Goal: Transaction & Acquisition: Book appointment/travel/reservation

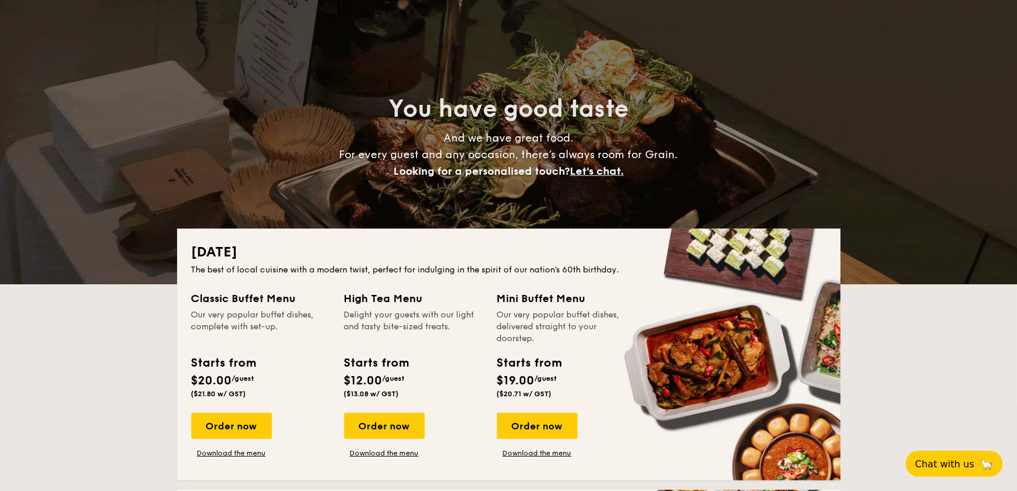
scroll to position [142, 0]
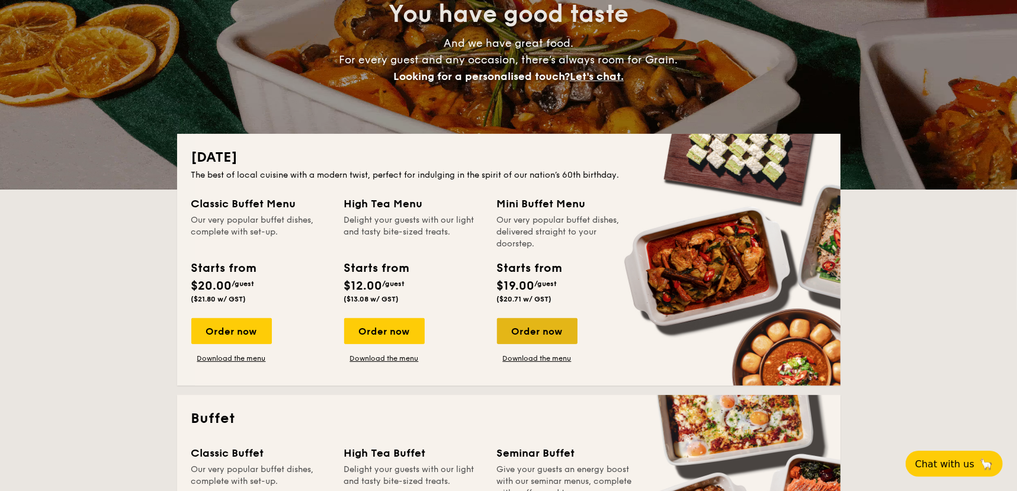
click at [549, 332] on div "Order now" at bounding box center [537, 331] width 81 height 26
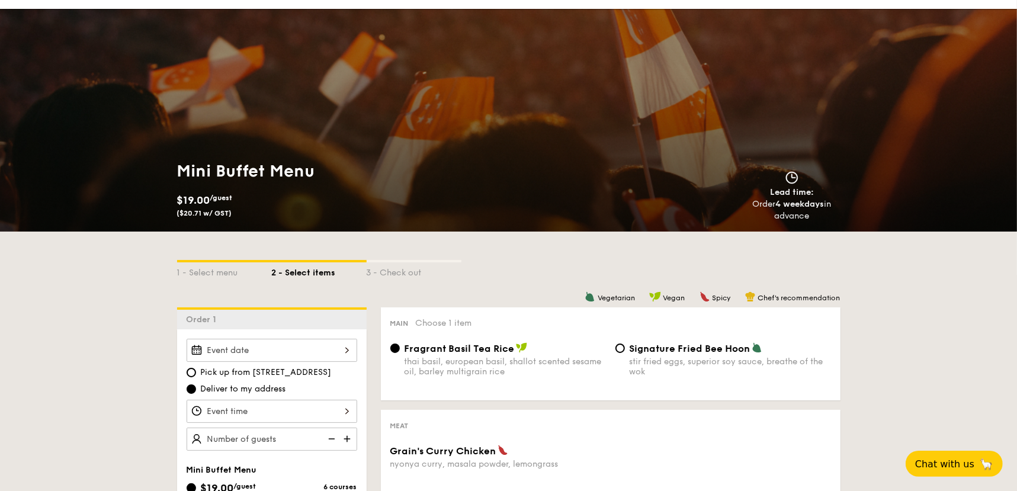
scroll to position [71, 0]
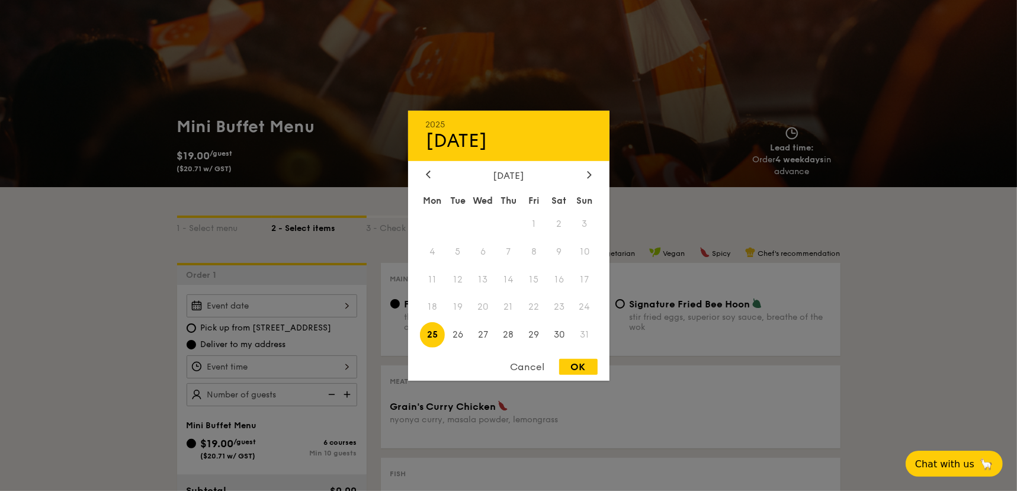
click at [343, 304] on div "2025 Aug 25 August 2025 Mon Tue Wed Thu Fri Sat Sun 1 2 3 4 5 6 7 8 9 10 11 12 …" at bounding box center [272, 305] width 171 height 23
click at [589, 174] on icon at bounding box center [589, 175] width 5 height 8
click at [505, 220] on span "4" at bounding box center [508, 223] width 25 height 25
click at [423, 173] on div at bounding box center [428, 174] width 11 height 11
click at [557, 333] on span "30" at bounding box center [559, 334] width 25 height 25
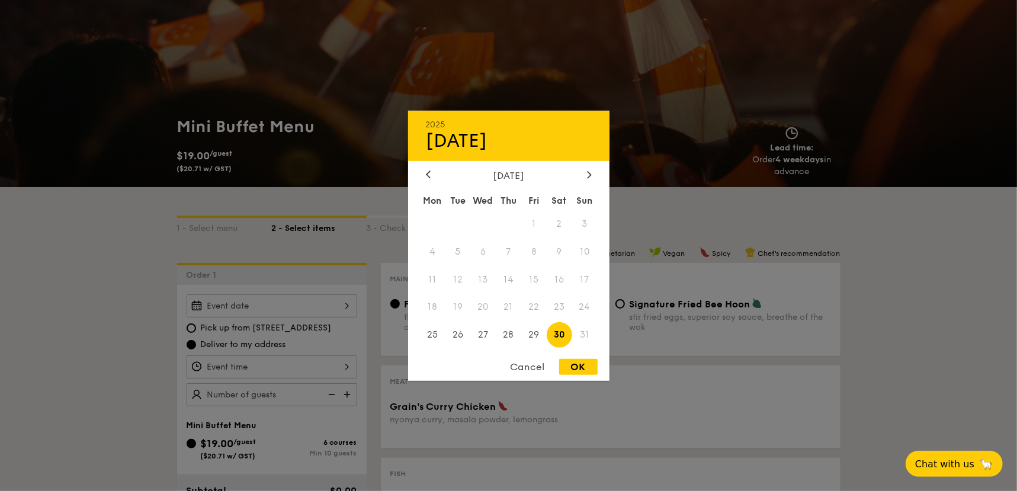
click at [568, 369] on div "OK" at bounding box center [578, 367] width 39 height 16
type input "Aug 30, 2025"
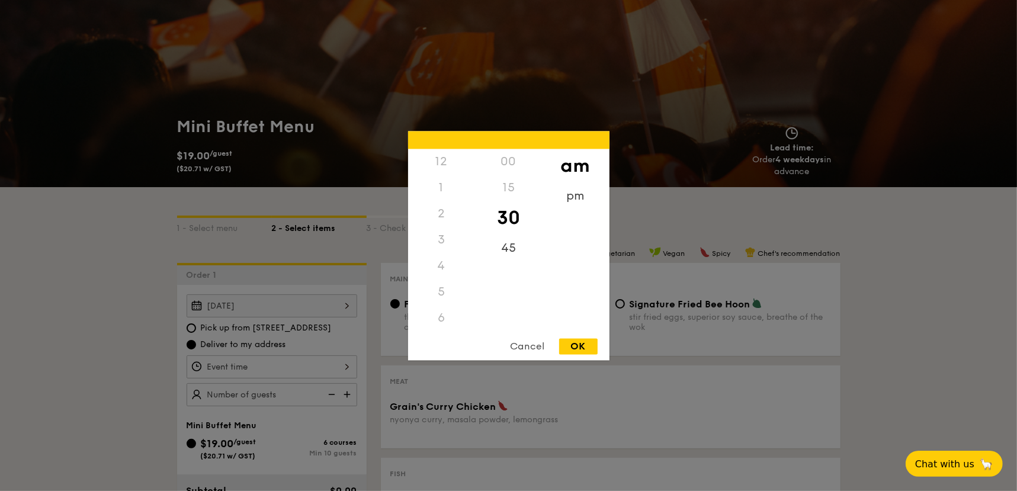
click at [342, 364] on div "12 1 2 3 4 5 6 7 8 9 10 11 00 15 30 45 am pm Cancel OK" at bounding box center [272, 367] width 171 height 23
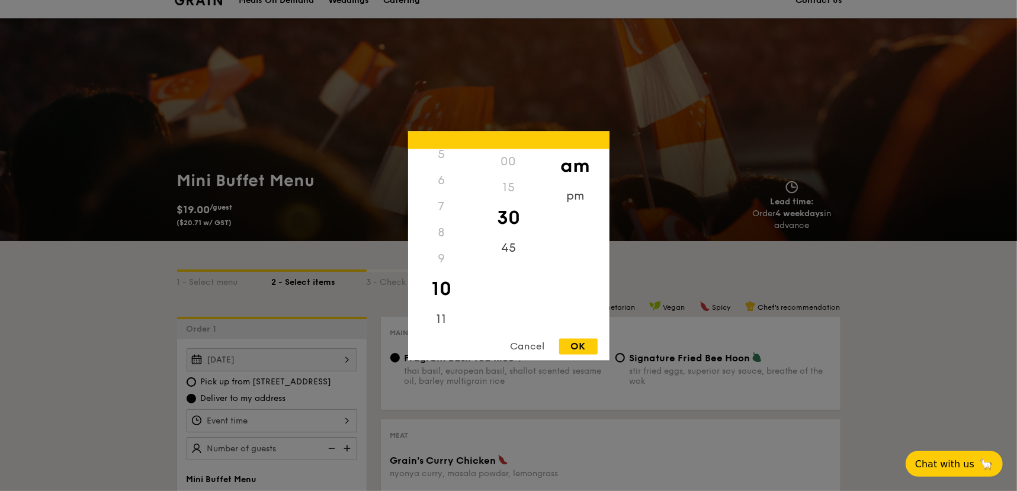
scroll to position [0, 0]
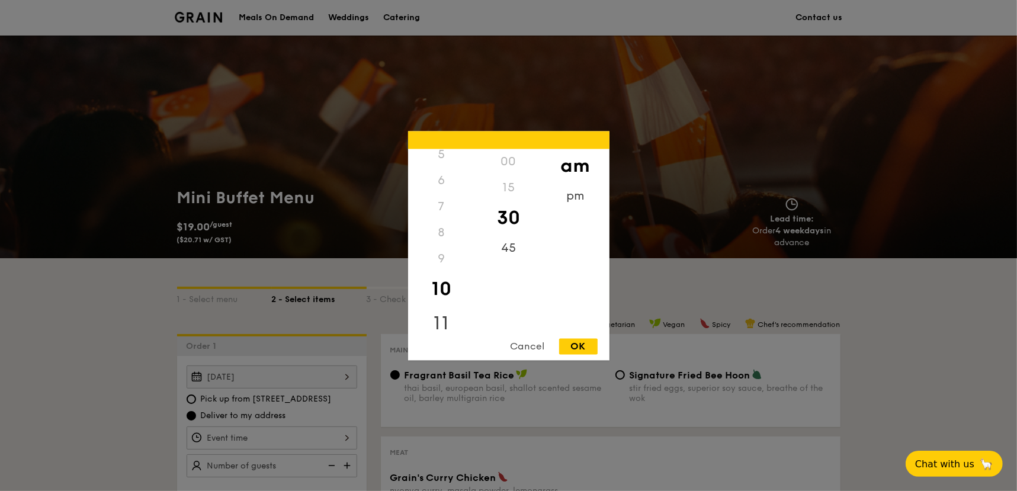
click at [440, 312] on div "11" at bounding box center [441, 323] width 67 height 34
click at [572, 190] on div "pm" at bounding box center [575, 200] width 67 height 34
drag, startPoint x: 470, startPoint y: 244, endPoint x: 472, endPoint y: 287, distance: 43.9
click at [472, 287] on div "12 1 2 3 4 5 6 7 8 9 10 11" at bounding box center [441, 239] width 67 height 181
click at [436, 310] on div "11" at bounding box center [441, 319] width 67 height 26
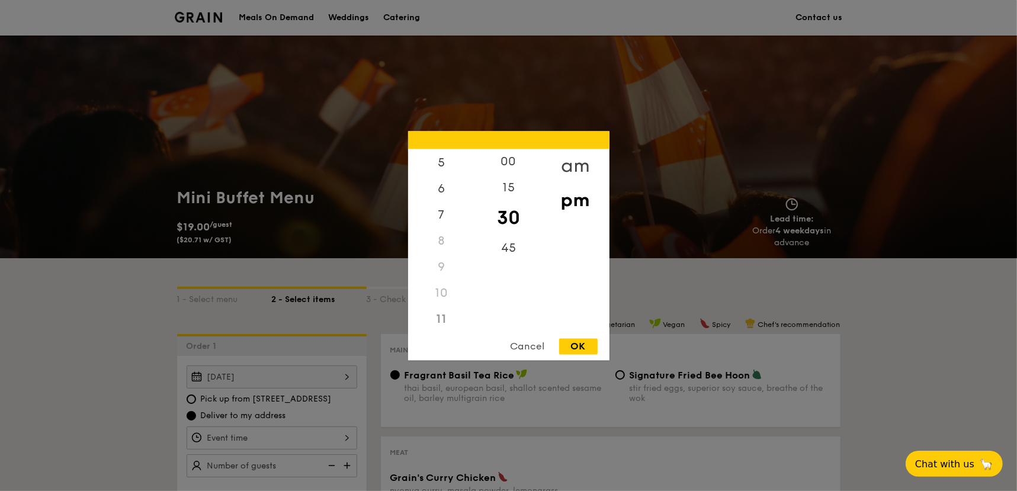
click at [565, 162] on div "am" at bounding box center [575, 166] width 67 height 34
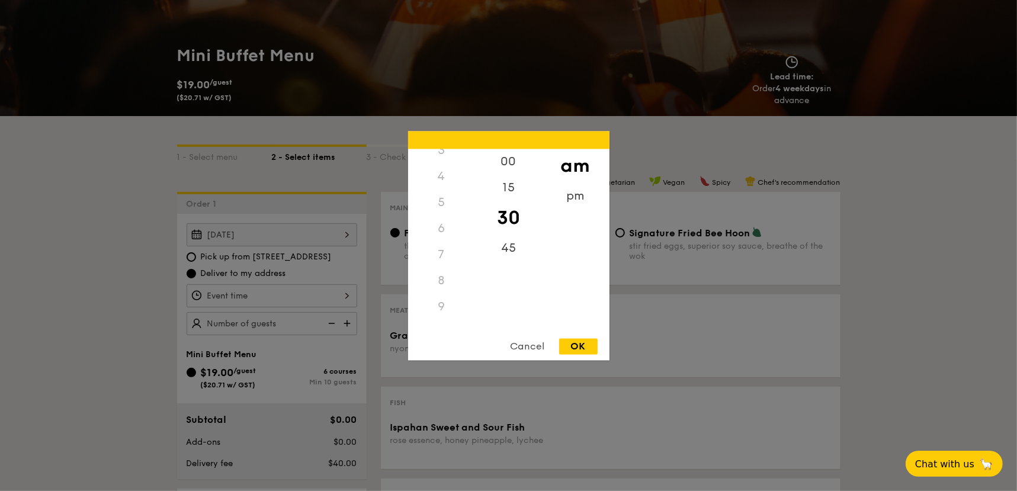
scroll to position [4, 0]
click at [438, 159] on div "12" at bounding box center [441, 158] width 67 height 26
click at [443, 160] on div "12" at bounding box center [441, 158] width 67 height 26
click at [440, 162] on div "12" at bounding box center [441, 162] width 67 height 26
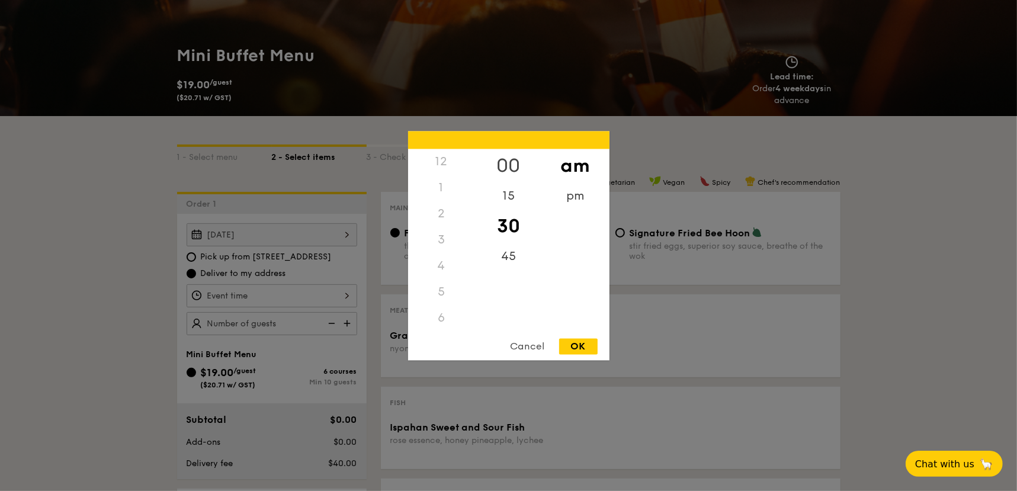
click at [510, 164] on div "00" at bounding box center [508, 166] width 67 height 34
click at [575, 197] on div "pm" at bounding box center [575, 200] width 67 height 34
click at [439, 162] on div "12" at bounding box center [441, 166] width 67 height 34
click at [569, 347] on div "OK" at bounding box center [578, 346] width 39 height 16
type input "12:00PM"
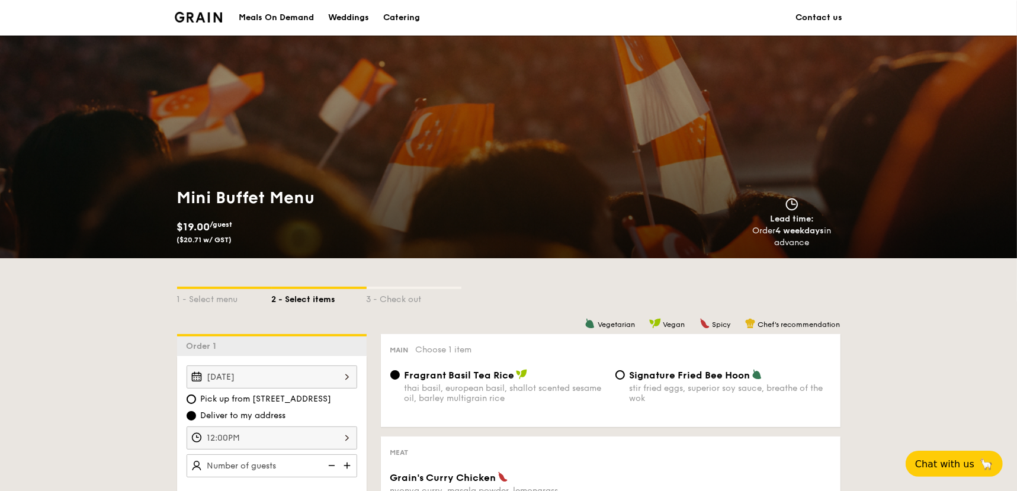
click at [289, 18] on div "Meals On Demand" at bounding box center [276, 18] width 75 height 36
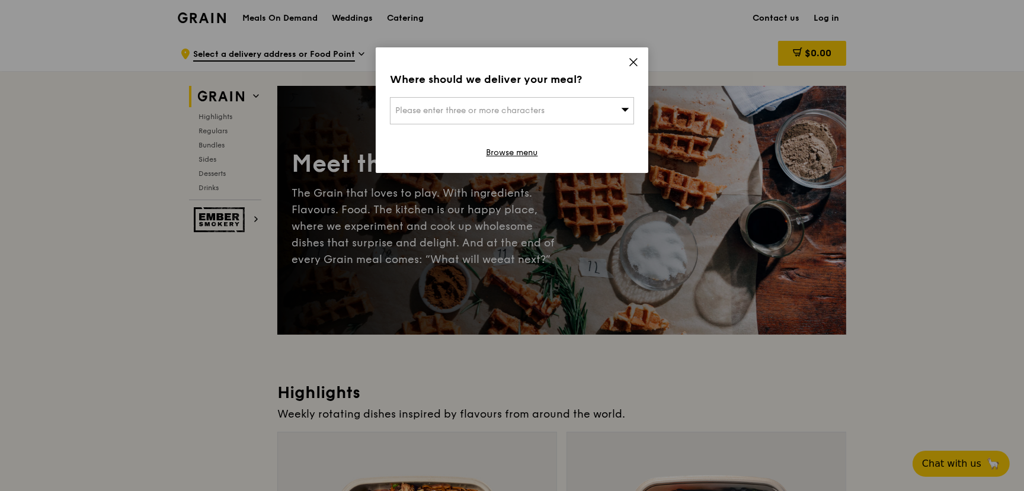
click at [633, 61] on icon at bounding box center [633, 62] width 11 height 11
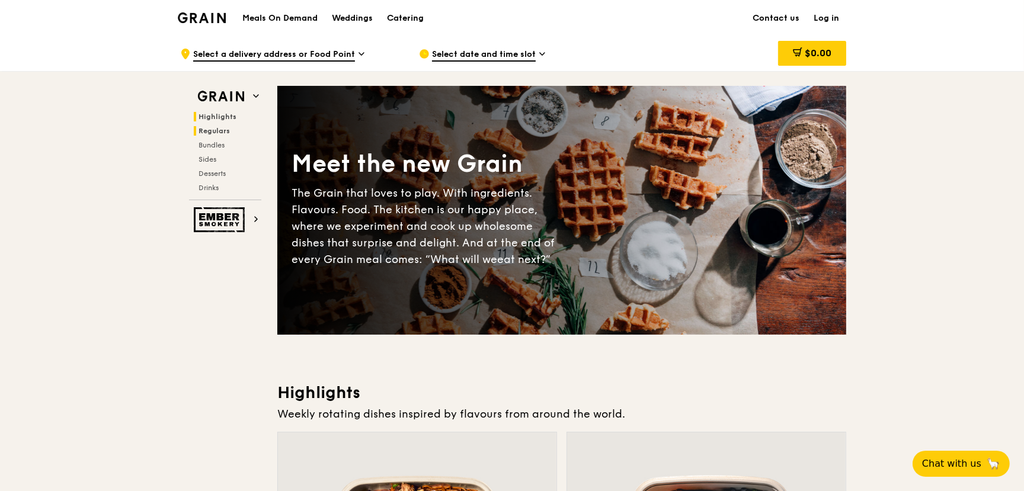
click at [226, 130] on span "Regulars" at bounding box center [214, 131] width 31 height 8
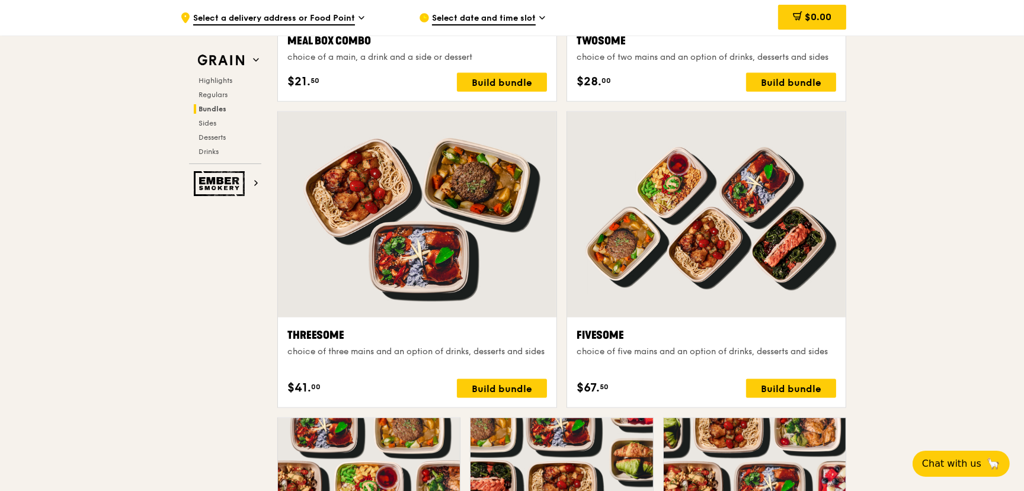
scroll to position [1640, 0]
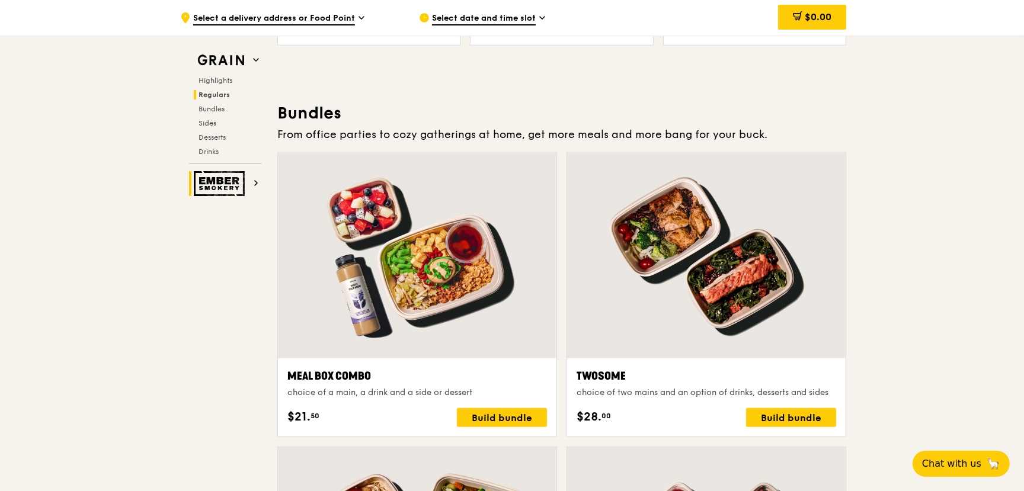
click at [247, 183] on img at bounding box center [221, 183] width 55 height 25
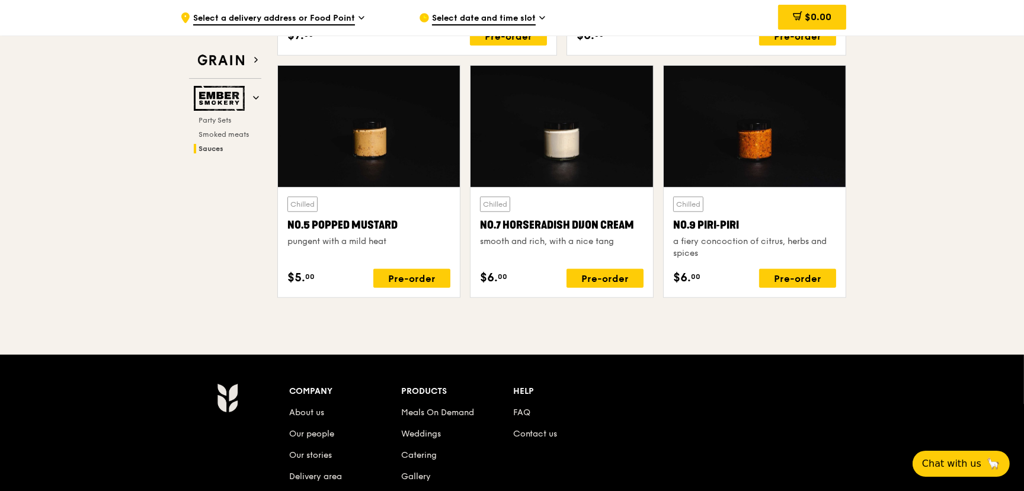
scroll to position [1317, 0]
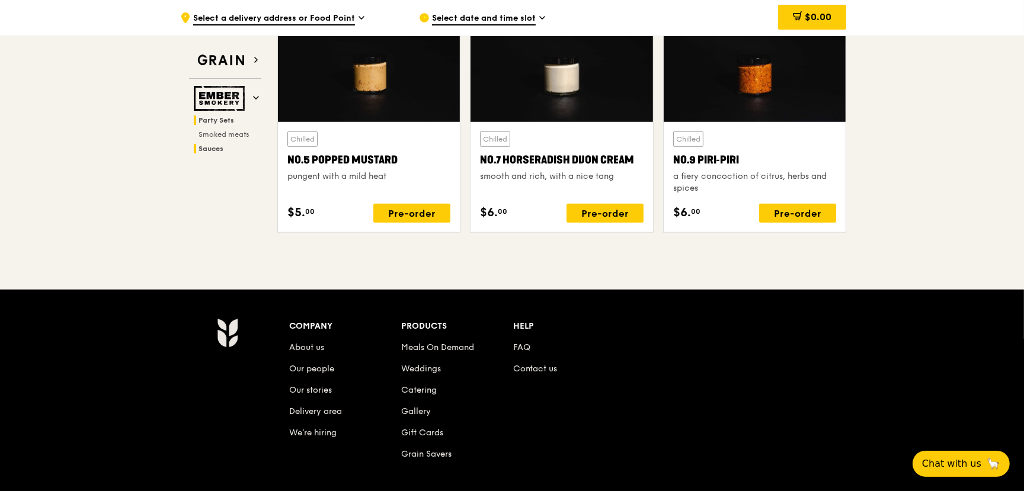
click at [217, 121] on span "Party Sets" at bounding box center [217, 120] width 36 height 8
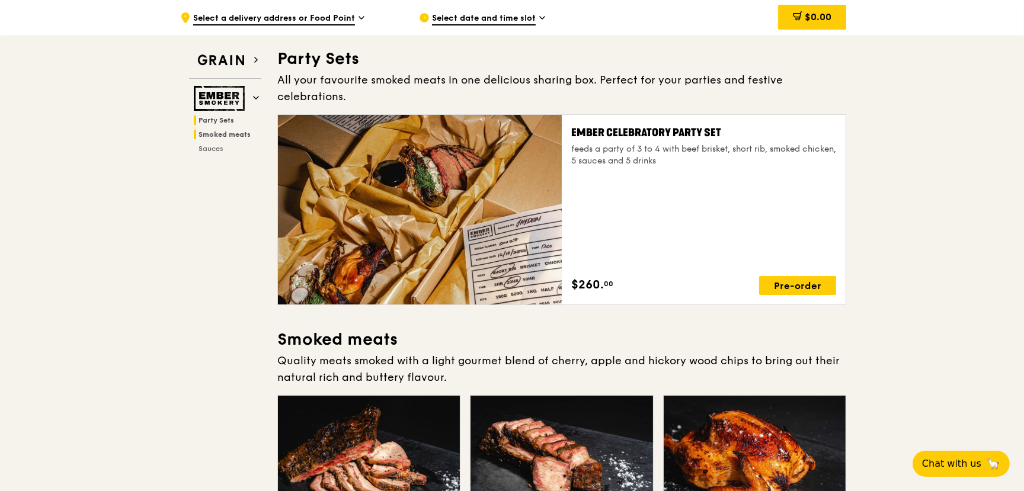
click at [219, 130] on span "Smoked meats" at bounding box center [225, 134] width 52 height 8
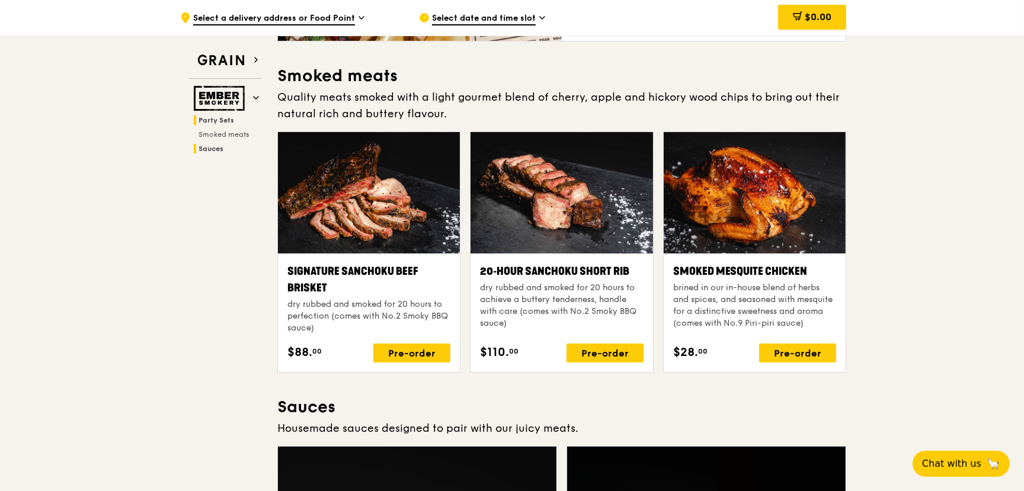
click at [213, 145] on span "Sauces" at bounding box center [211, 149] width 25 height 8
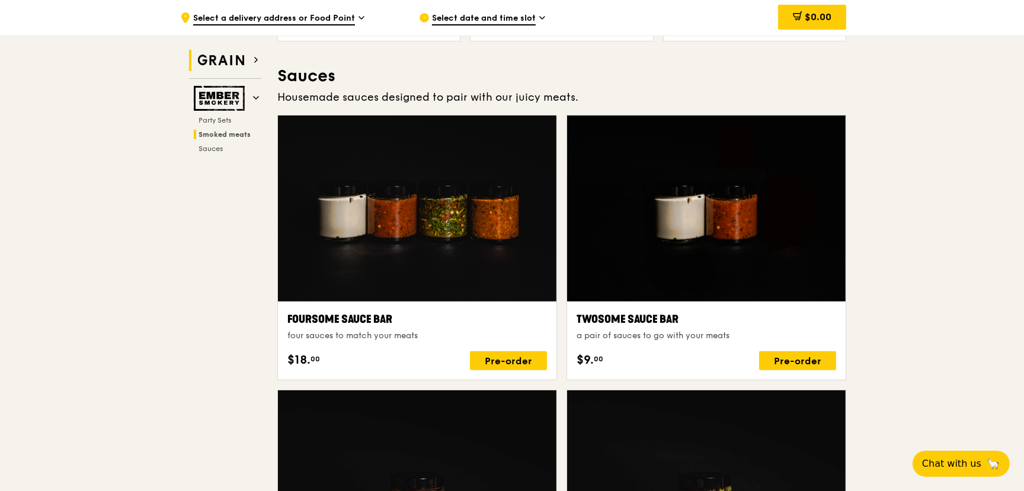
click at [255, 62] on icon at bounding box center [256, 59] width 2 height 5
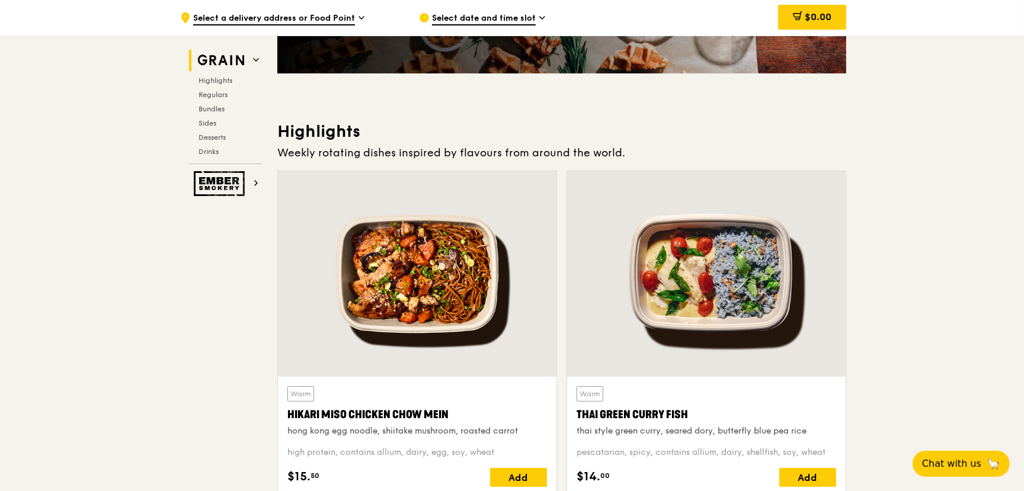
scroll to position [284, 0]
